Goal: Task Accomplishment & Management: Complete application form

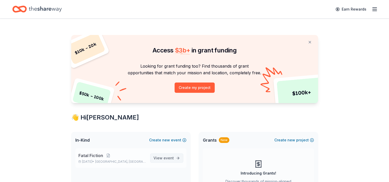
click at [165, 159] on span "event" at bounding box center [169, 158] width 10 height 4
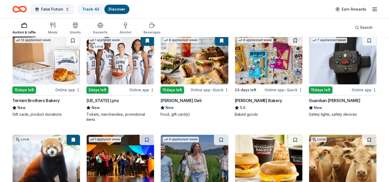
scroll to position [360, 0]
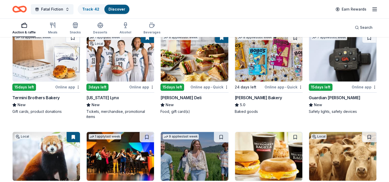
click at [110, 53] on img at bounding box center [120, 57] width 67 height 49
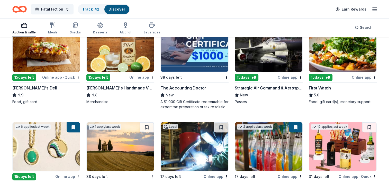
scroll to position [613, 0]
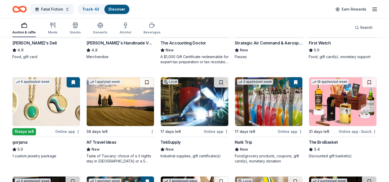
click at [320, 140] on div "The BroBasket" at bounding box center [323, 142] width 29 height 6
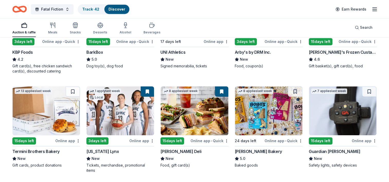
scroll to position [241, 0]
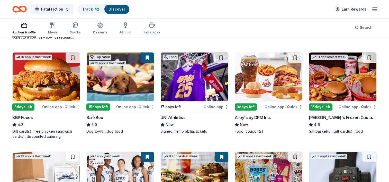
click at [338, 90] on img at bounding box center [342, 76] width 67 height 49
click at [84, 8] on link "Track · 42" at bounding box center [90, 9] width 17 height 4
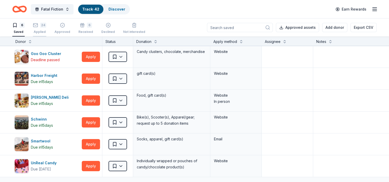
click at [44, 31] on div "Applied" at bounding box center [39, 32] width 13 height 4
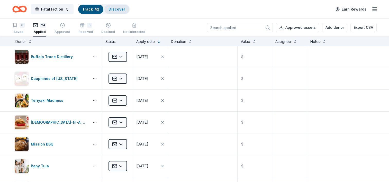
click at [111, 6] on div "Discover" at bounding box center [116, 9] width 25 height 9
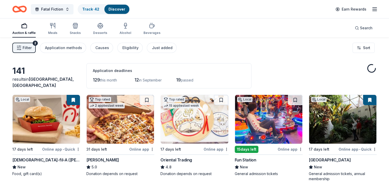
click at [36, 48] on div "Filter 2 Application methods Causes Eligibility Just added" at bounding box center [94, 48] width 164 height 10
click at [28, 51] on button "Filter 2" at bounding box center [23, 48] width 23 height 10
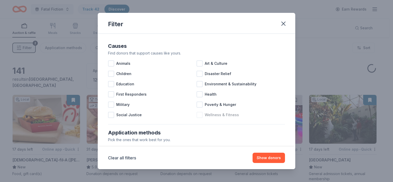
scroll to position [77, 0]
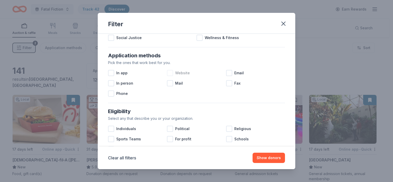
click at [171, 74] on div at bounding box center [170, 73] width 6 height 6
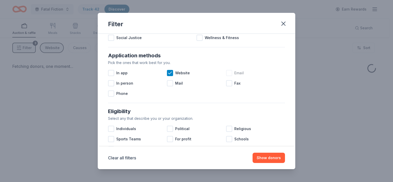
click at [226, 73] on div at bounding box center [229, 73] width 6 height 6
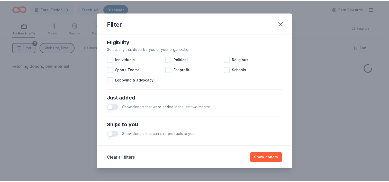
scroll to position [225, 0]
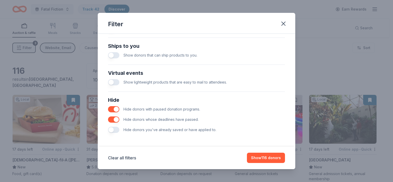
click at [115, 119] on button "button" at bounding box center [113, 119] width 11 height 6
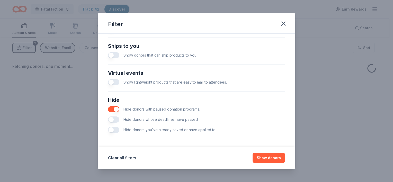
click at [112, 109] on button "button" at bounding box center [113, 109] width 11 height 6
click at [271, 154] on button "Show donors" at bounding box center [269, 158] width 32 height 10
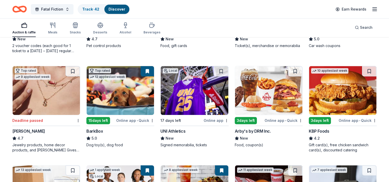
scroll to position [257, 0]
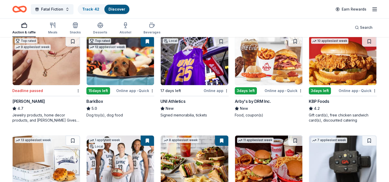
click at [57, 82] on img at bounding box center [46, 60] width 67 height 49
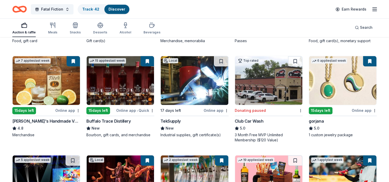
scroll to position [660, 0]
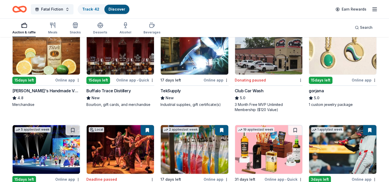
click at [343, 66] on img at bounding box center [342, 50] width 67 height 49
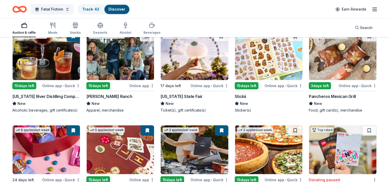
scroll to position [994, 0]
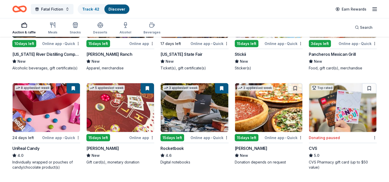
click at [179, 147] on div "Rocketbook" at bounding box center [171, 148] width 23 height 6
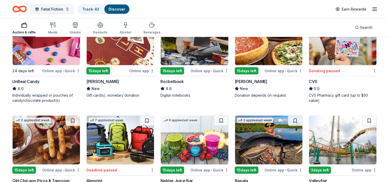
scroll to position [1071, 0]
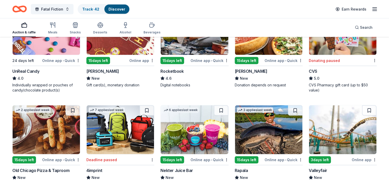
click at [57, 49] on img at bounding box center [46, 30] width 67 height 49
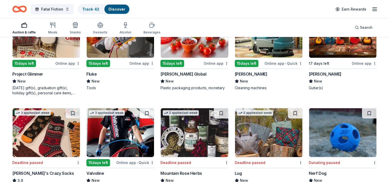
scroll to position [1605, 0]
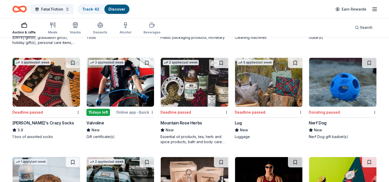
click at [42, 101] on img at bounding box center [46, 82] width 67 height 49
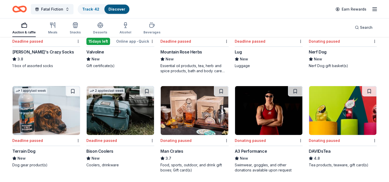
scroll to position [1682, 0]
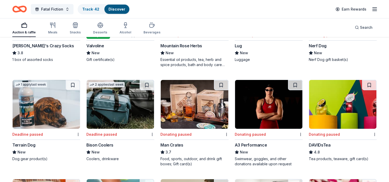
click at [192, 118] on img at bounding box center [194, 104] width 67 height 49
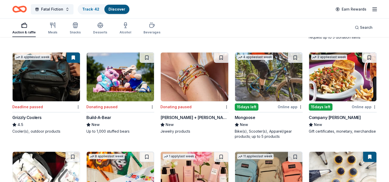
scroll to position [2195, 0]
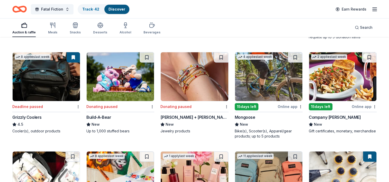
click at [52, 89] on img at bounding box center [46, 76] width 67 height 49
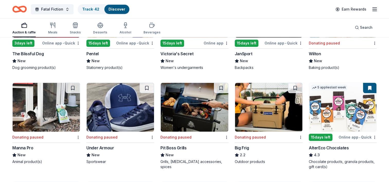
scroll to position [2389, 0]
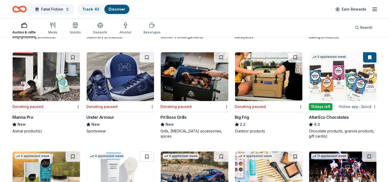
click at [266, 94] on img at bounding box center [268, 76] width 67 height 49
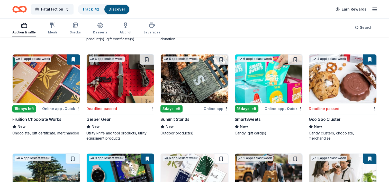
scroll to position [2640, 0]
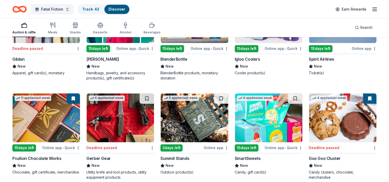
click at [257, 122] on img at bounding box center [268, 117] width 67 height 49
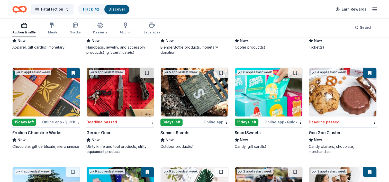
scroll to position [2537, 0]
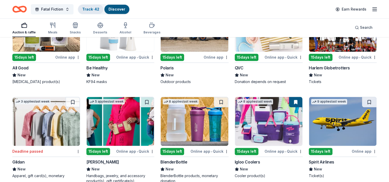
click at [85, 9] on link "Track · 42" at bounding box center [90, 9] width 17 height 4
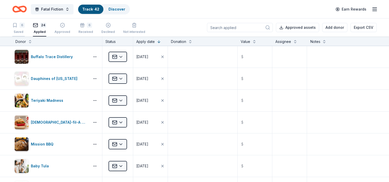
click at [21, 26] on div "6" at bounding box center [22, 25] width 5 height 5
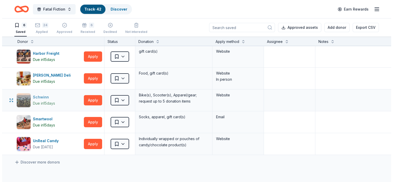
scroll to position [51, 0]
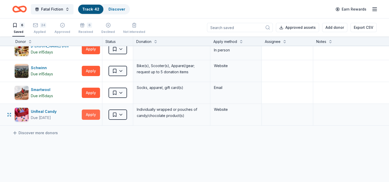
click at [85, 115] on button "Apply" at bounding box center [91, 115] width 18 height 10
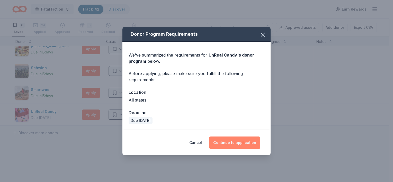
click at [235, 142] on button "Continue to application" at bounding box center [234, 143] width 51 height 12
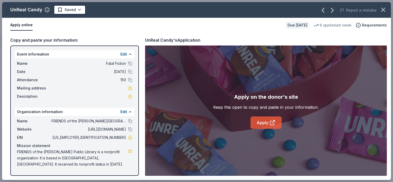
click at [266, 124] on link "Apply" at bounding box center [265, 122] width 31 height 12
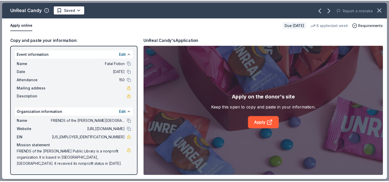
scroll to position [2537, 0]
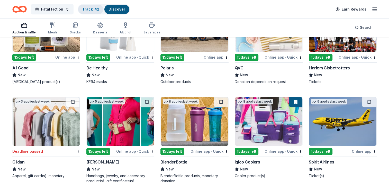
click at [83, 10] on link "Track · 42" at bounding box center [90, 9] width 17 height 4
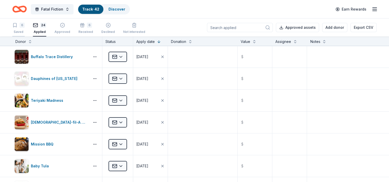
click at [17, 28] on div "6 Saved" at bounding box center [18, 28] width 12 height 11
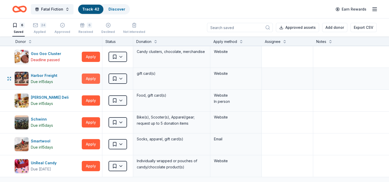
click at [91, 79] on button "Apply" at bounding box center [91, 79] width 18 height 10
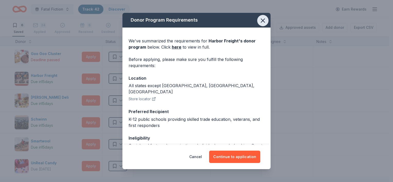
click at [259, 19] on icon "button" at bounding box center [262, 20] width 7 height 7
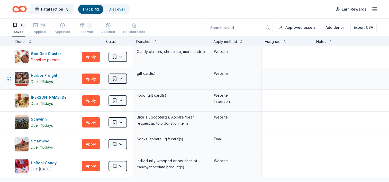
click at [124, 77] on html "Fatal Fiction Track · 42 Discover Earn Rewards 6 Saved 24 Applied Approved 6 Re…" at bounding box center [194, 91] width 389 height 182
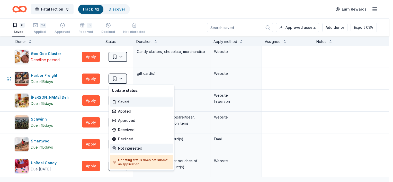
click at [126, 147] on div "Not interested" at bounding box center [141, 148] width 63 height 9
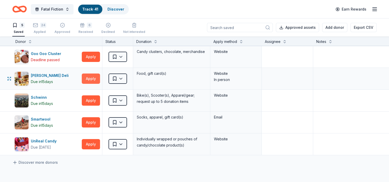
click at [85, 77] on button "Apply" at bounding box center [91, 79] width 18 height 10
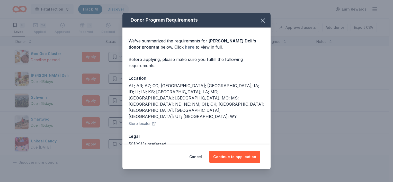
click at [185, 46] on link "here" at bounding box center [190, 47] width 10 height 6
click at [259, 20] on icon "button" at bounding box center [262, 20] width 7 height 7
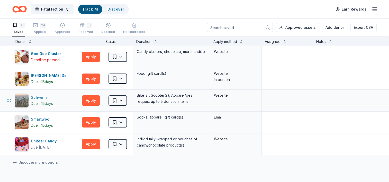
click at [36, 99] on div "Schwinn" at bounding box center [42, 97] width 22 height 6
click at [114, 10] on link "Discover" at bounding box center [115, 9] width 17 height 4
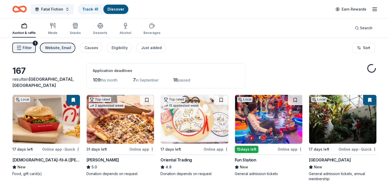
click at [19, 49] on icon "button" at bounding box center [18, 47] width 5 height 5
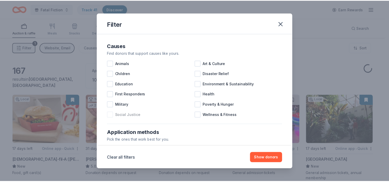
scroll to position [103, 0]
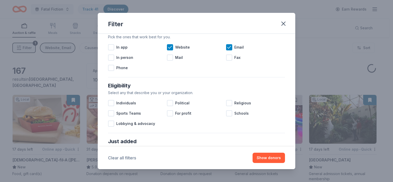
click at [116, 159] on button "Clear all filters" at bounding box center [122, 158] width 28 height 6
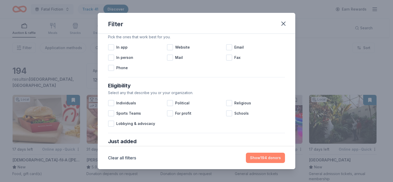
click at [273, 159] on button "Show 194 donors" at bounding box center [265, 158] width 39 height 10
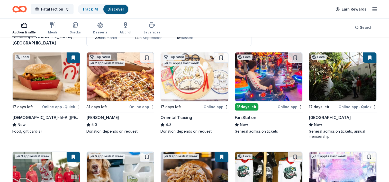
scroll to position [51, 0]
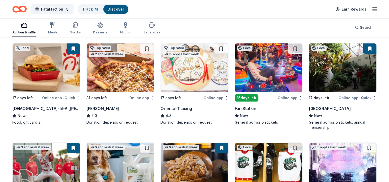
click at [190, 84] on img at bounding box center [194, 67] width 67 height 49
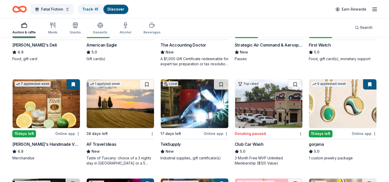
scroll to position [643, 0]
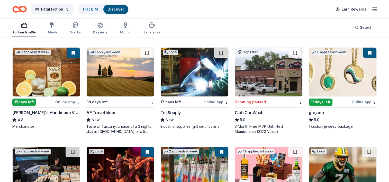
click at [35, 89] on img at bounding box center [46, 72] width 67 height 49
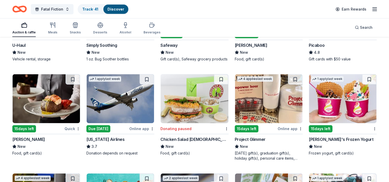
scroll to position [1613, 0]
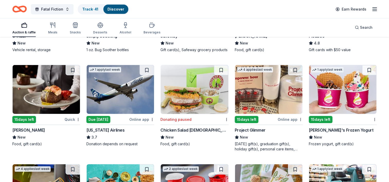
click at [95, 135] on span "3.7" at bounding box center [95, 137] width 6 height 6
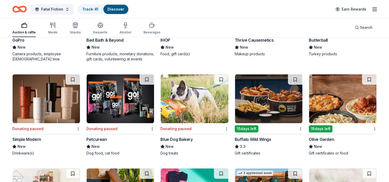
scroll to position [2296, 0]
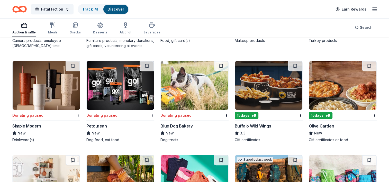
click at [254, 125] on div "Buffalo Wild Wings" at bounding box center [253, 126] width 37 height 6
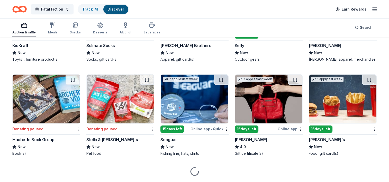
scroll to position [2476, 0]
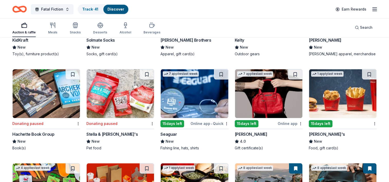
click at [244, 139] on span "4.0" at bounding box center [243, 141] width 6 height 6
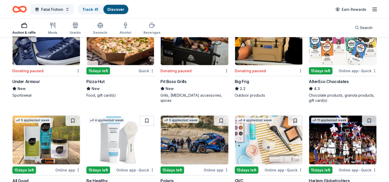
scroll to position [2888, 0]
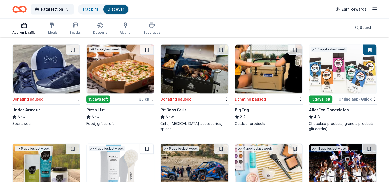
click at [329, 116] on div "4.3" at bounding box center [343, 117] width 68 height 6
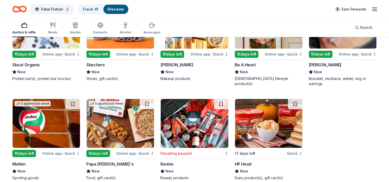
scroll to position [3723, 0]
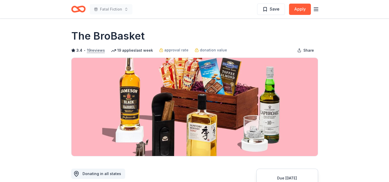
click at [95, 50] on button "19 reviews" at bounding box center [96, 50] width 18 height 6
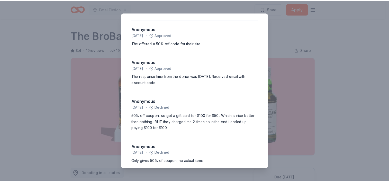
scroll to position [583, 0]
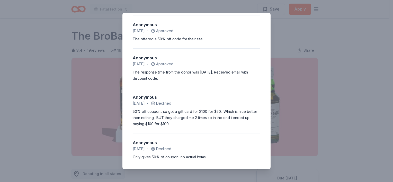
click at [46, 36] on div "3.4 • 19 reviews Pilgrim Lutheran School February 2024 • Approved Easy applicat…" at bounding box center [196, 91] width 393 height 182
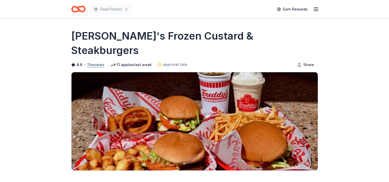
click at [89, 62] on button "11 reviews" at bounding box center [95, 65] width 17 height 6
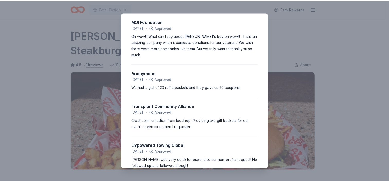
scroll to position [319, 0]
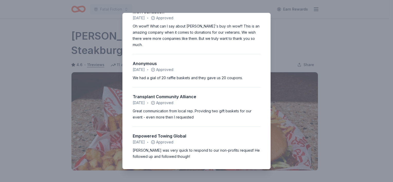
click at [328, 24] on div "4.6 • 11 reviews Finneytown High School - Volley for the Good fundraiser Octobe…" at bounding box center [196, 91] width 393 height 182
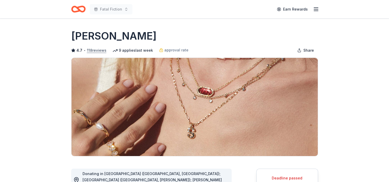
click at [93, 50] on button "118 reviews" at bounding box center [97, 50] width 20 height 6
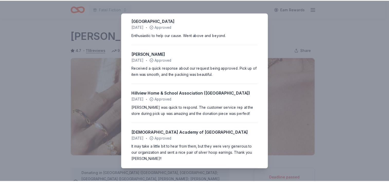
scroll to position [1697, 0]
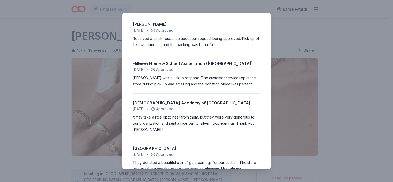
click at [321, 24] on div "4.7 • 118 reviews Hearts of Valor Inc July 2025 • Approved We received a Beauti…" at bounding box center [196, 91] width 393 height 182
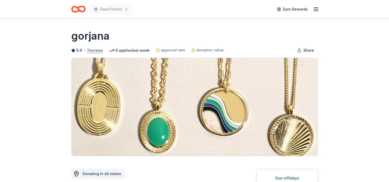
click at [95, 50] on button "7 reviews" at bounding box center [95, 50] width 16 height 6
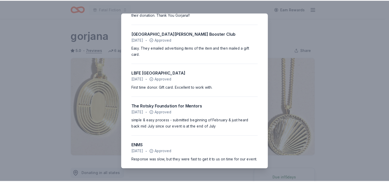
scroll to position [124, 0]
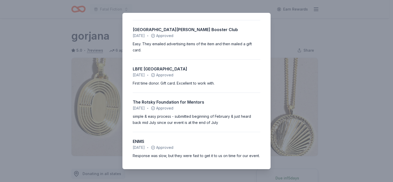
click at [336, 33] on div "5.0 • 7 reviews Tri-County [GEOGRAPHIC_DATA] [DATE] • Approved Great communicat…" at bounding box center [196, 91] width 393 height 182
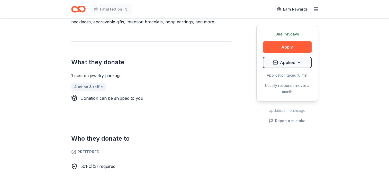
scroll to position [180, 0]
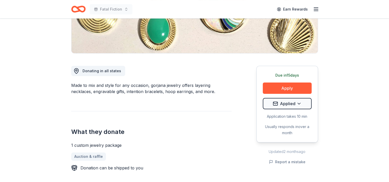
scroll to position [0, 0]
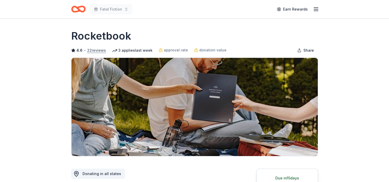
click at [94, 51] on button "22 reviews" at bounding box center [96, 50] width 19 height 6
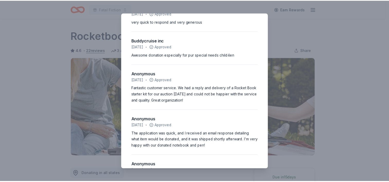
scroll to position [708, 0]
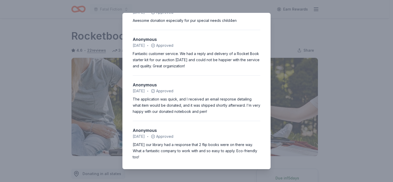
click at [346, 43] on div "4.6 • 22 reviews Peacemakers of Rocky Mount May 2023 • Approved This process is…" at bounding box center [196, 91] width 393 height 182
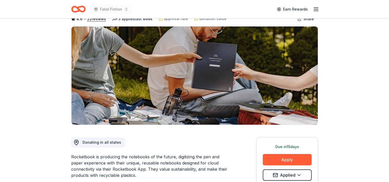
scroll to position [77, 0]
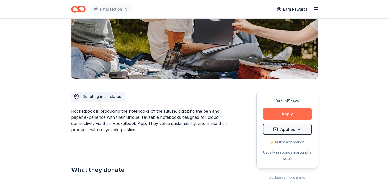
click at [284, 115] on button "Apply" at bounding box center [287, 113] width 49 height 11
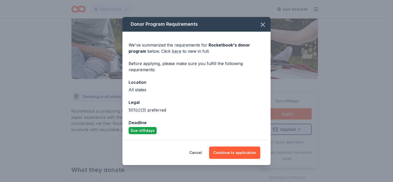
click at [176, 53] on link "here" at bounding box center [177, 51] width 10 height 6
click at [261, 27] on icon "button" at bounding box center [262, 24] width 7 height 7
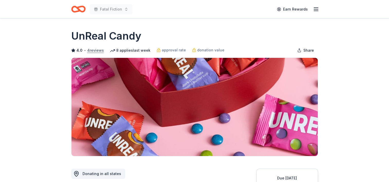
click at [92, 51] on button "4 reviews" at bounding box center [95, 50] width 17 height 6
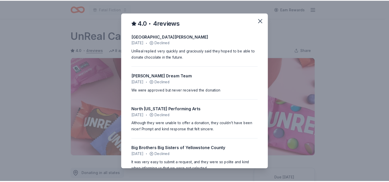
scroll to position [13, 0]
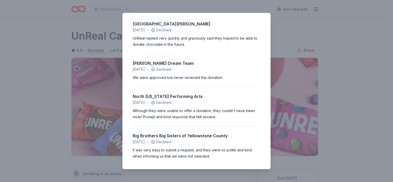
click at [355, 20] on div "4.0 • 4 reviews Oak Knoll Montessori School March 2024 • Declined UnReal replie…" at bounding box center [196, 91] width 393 height 182
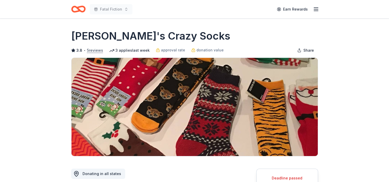
click at [91, 50] on button "5 reviews" at bounding box center [95, 50] width 16 height 6
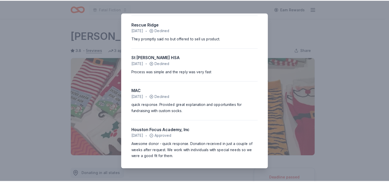
scroll to position [52, 0]
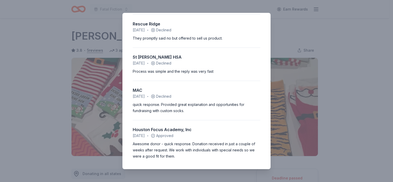
click at [383, 50] on div "3.8 • 5 reviews The KID-FIT Preschool Health and Fitness Organization [DATE] • …" at bounding box center [196, 91] width 393 height 182
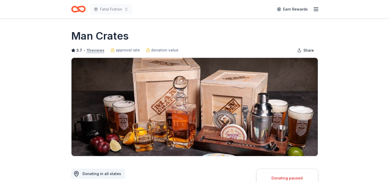
click at [95, 51] on button "15 reviews" at bounding box center [96, 50] width 18 height 6
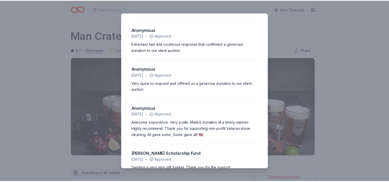
scroll to position [488, 0]
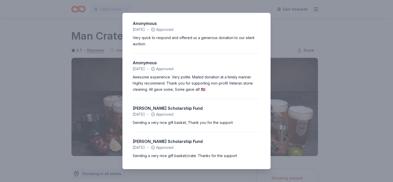
click at [302, 24] on div "3.7 • 15 reviews The Rotsky Foundation for Mentors [DATE] • Approved simple & e…" at bounding box center [196, 91] width 393 height 182
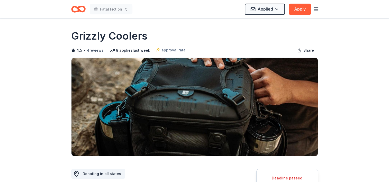
click at [94, 51] on button "4 reviews" at bounding box center [95, 50] width 17 height 6
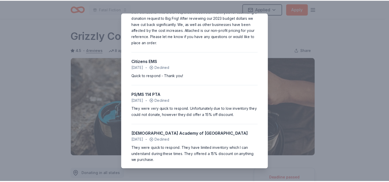
scroll to position [56, 0]
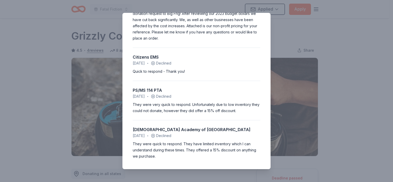
click at [325, 21] on div "4.5 • 4 reviews The Block Community Outreach [DATE] • Declined The application …" at bounding box center [196, 91] width 393 height 182
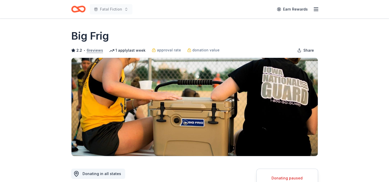
click at [92, 51] on button "6 reviews" at bounding box center [95, 50] width 16 height 6
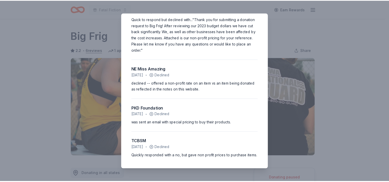
scroll to position [104, 0]
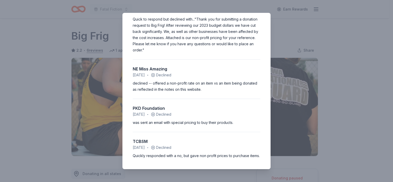
click at [329, 38] on div "2.2 • 6 reviews Vets R Us, Inc. April 2024 • Declined Declined. Instead offered…" at bounding box center [196, 91] width 393 height 182
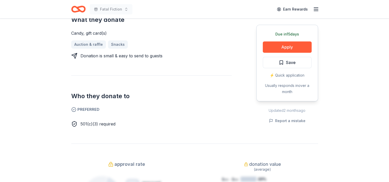
scroll to position [154, 0]
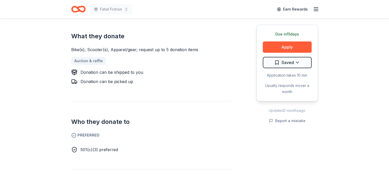
scroll to position [231, 0]
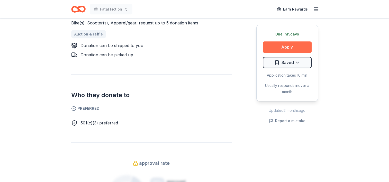
click at [274, 47] on button "Apply" at bounding box center [287, 46] width 49 height 11
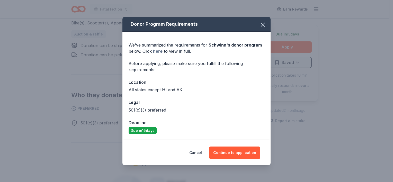
click at [159, 52] on link "here" at bounding box center [158, 51] width 10 height 6
click at [236, 150] on button "Continue to application" at bounding box center [234, 153] width 51 height 12
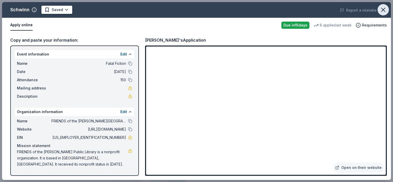
click at [383, 10] on icon "button" at bounding box center [383, 10] width 4 height 4
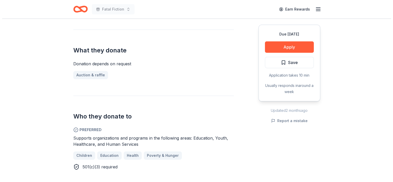
scroll to position [129, 0]
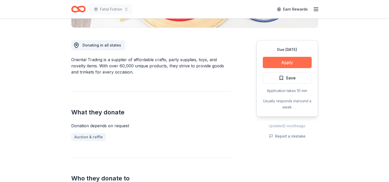
click at [279, 64] on button "Apply" at bounding box center [287, 62] width 49 height 11
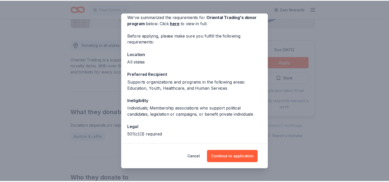
scroll to position [44, 0]
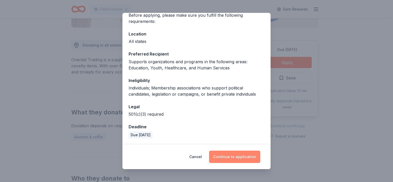
click at [236, 156] on button "Continue to application" at bounding box center [234, 157] width 51 height 12
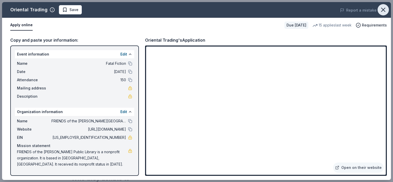
click at [385, 11] on icon "button" at bounding box center [383, 10] width 4 height 4
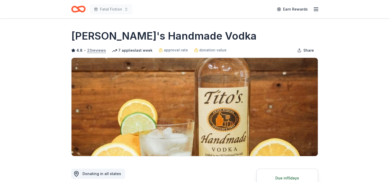
click at [94, 49] on button "23 reviews" at bounding box center [96, 50] width 19 height 6
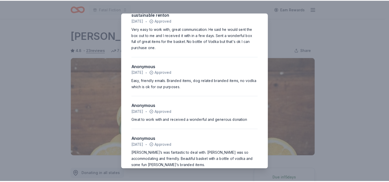
scroll to position [883, 0]
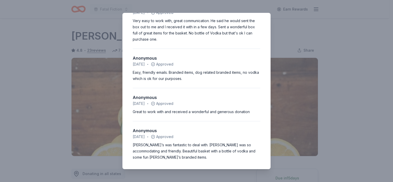
click at [354, 22] on div "4.8 • 23 reviews Red Door Food Pantry [DATE] • Approved They gave the food pant…" at bounding box center [196, 91] width 393 height 182
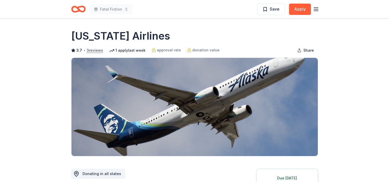
click at [91, 51] on button "3 reviews" at bounding box center [95, 50] width 16 height 6
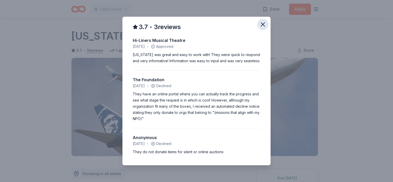
click at [263, 24] on icon "button" at bounding box center [262, 24] width 7 height 7
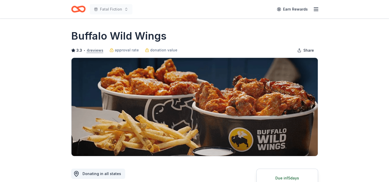
click at [95, 48] on button "4 reviews" at bounding box center [95, 50] width 17 height 6
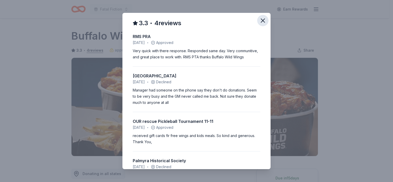
click at [261, 20] on icon "button" at bounding box center [263, 21] width 4 height 4
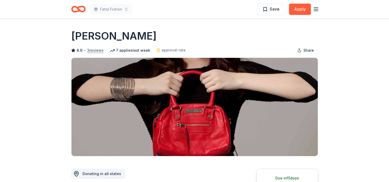
click at [94, 50] on button "3 reviews" at bounding box center [95, 50] width 16 height 6
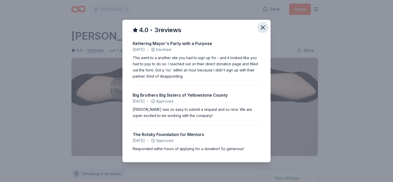
click at [262, 26] on icon "button" at bounding box center [262, 27] width 7 height 7
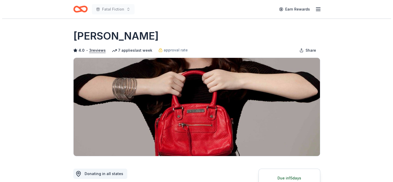
scroll to position [51, 0]
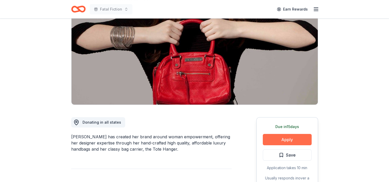
click at [272, 138] on button "Apply" at bounding box center [287, 139] width 49 height 11
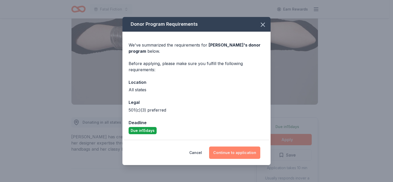
click at [234, 150] on button "Continue to application" at bounding box center [234, 153] width 51 height 12
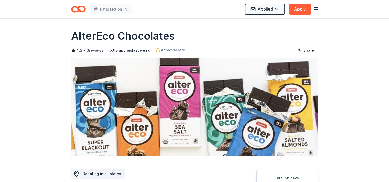
click at [98, 50] on button "3 reviews" at bounding box center [95, 50] width 16 height 6
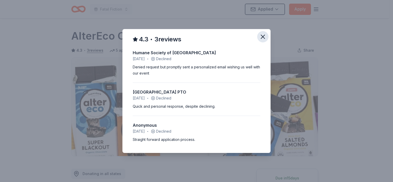
click at [261, 36] on icon "button" at bounding box center [262, 36] width 7 height 7
